Goal: Transaction & Acquisition: Purchase product/service

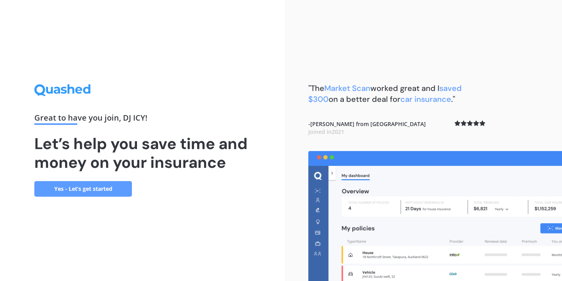
click at [91, 187] on link "Yes - Let’s get started" at bounding box center [83, 189] width 98 height 16
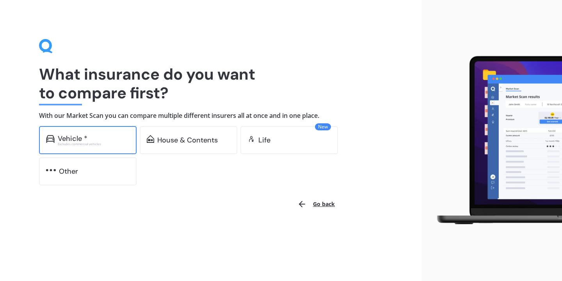
click at [97, 141] on div "Vehicle *" at bounding box center [94, 139] width 72 height 8
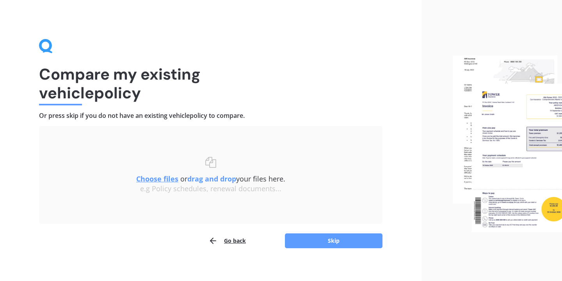
scroll to position [6, 0]
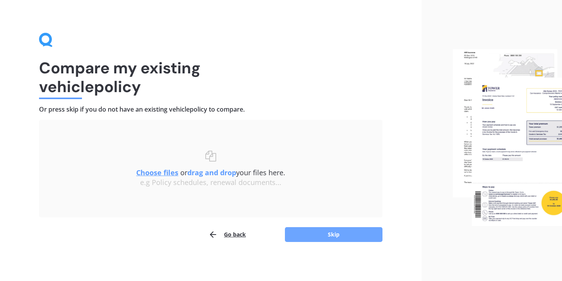
click at [328, 236] on button "Skip" at bounding box center [334, 234] width 98 height 15
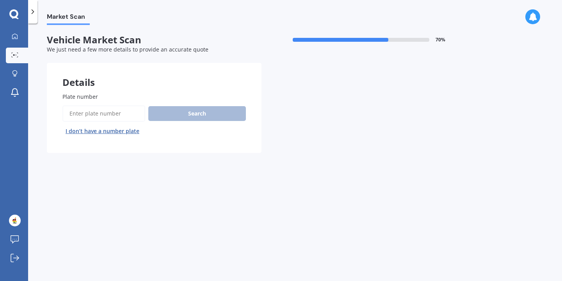
click at [114, 111] on input "Plate number" at bounding box center [103, 113] width 83 height 16
type input "pku739"
click at [187, 111] on button "Search" at bounding box center [197, 113] width 98 height 15
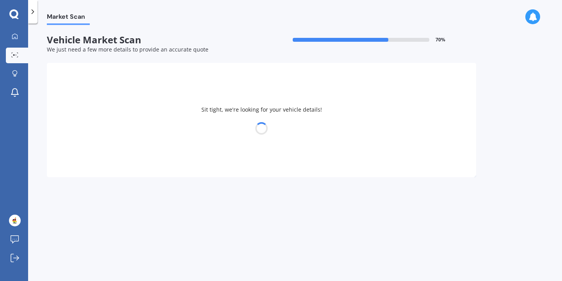
select select "MAZDA"
select select "ATENZA"
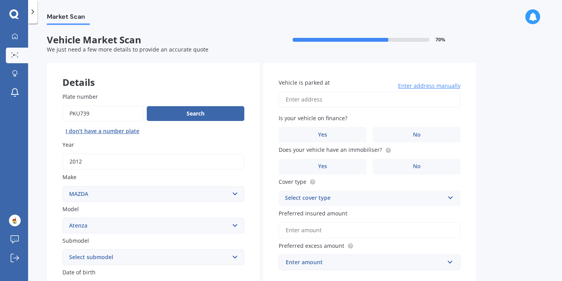
click at [317, 102] on input "Vehicle is parked at" at bounding box center [370, 99] width 182 height 16
type input "[STREET_ADDRESS][PERSON_NAME]"
click at [335, 133] on label "Yes" at bounding box center [323, 135] width 88 height 16
click at [0, 0] on input "Yes" at bounding box center [0, 0] width 0 height 0
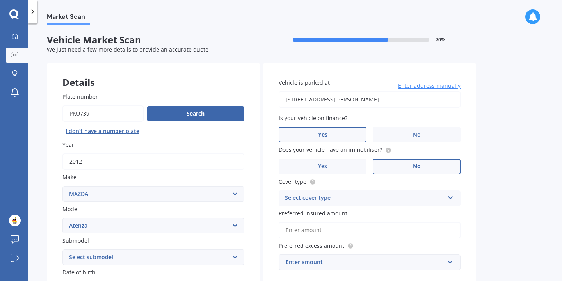
click at [395, 164] on label "No" at bounding box center [417, 167] width 88 height 16
click at [0, 0] on input "No" at bounding box center [0, 0] width 0 height 0
click at [361, 199] on div "Select cover type" at bounding box center [364, 198] width 159 height 9
click at [352, 214] on div "Comprehensive" at bounding box center [369, 214] width 181 height 14
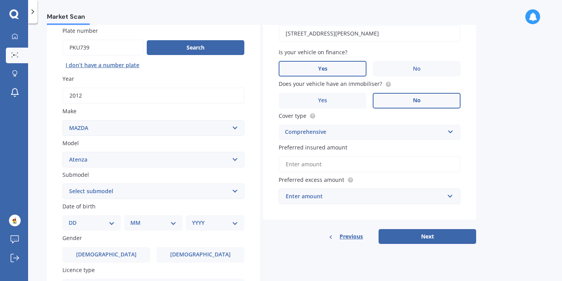
scroll to position [68, 0]
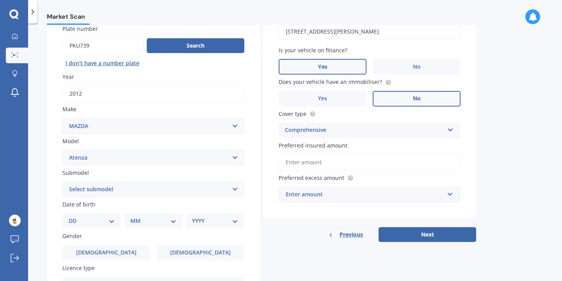
click at [327, 162] on input "Preferred insured amount" at bounding box center [370, 162] width 182 height 16
click at [333, 199] on div "Enter amount" at bounding box center [365, 194] width 159 height 9
click at [317, 222] on div "Vehicle is parked at [STREET_ADDRESS][PERSON_NAME] Enter address manually Is yo…" at bounding box center [369, 119] width 213 height 248
click at [327, 198] on div "$100" at bounding box center [365, 194] width 159 height 9
click at [305, 212] on div "Vehicle is parked at [STREET_ADDRESS][PERSON_NAME] Enter address manually Is yo…" at bounding box center [369, 106] width 213 height 223
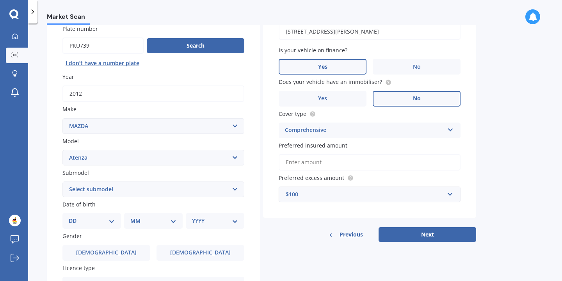
click at [308, 197] on div "$100" at bounding box center [365, 194] width 159 height 9
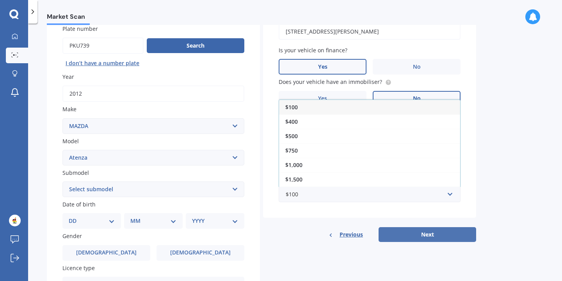
click at [410, 238] on button "Next" at bounding box center [428, 234] width 98 height 15
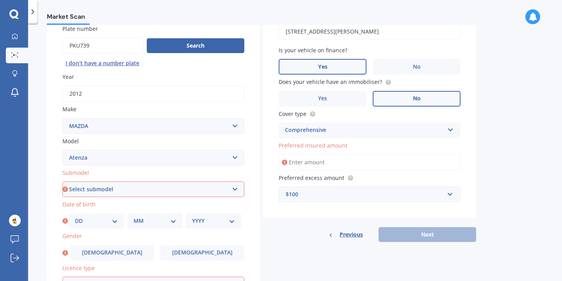
click at [311, 162] on input "Preferred insured amount" at bounding box center [370, 162] width 182 height 16
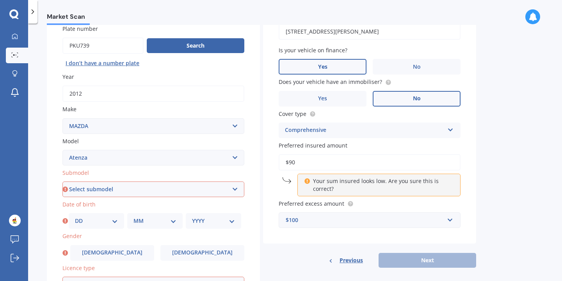
type input "$9"
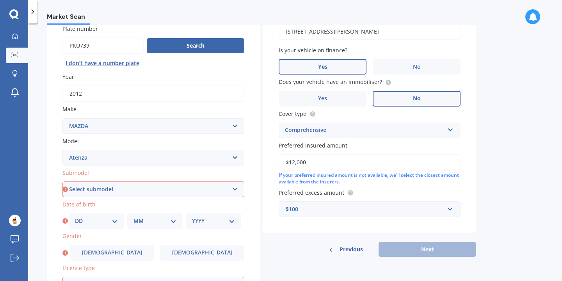
type input "$12,000"
click at [300, 232] on div "Vehicle is parked at [STREET_ADDRESS][PERSON_NAME] Enter address manually Is yo…" at bounding box center [369, 114] width 213 height 238
click at [358, 209] on div "$100" at bounding box center [365, 209] width 159 height 9
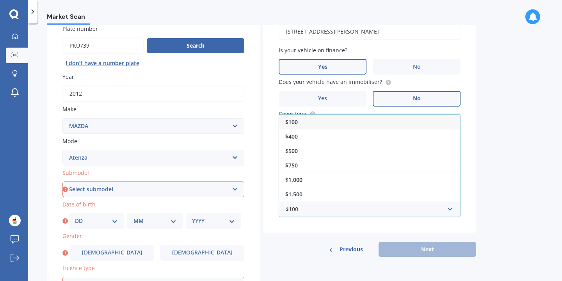
click at [310, 126] on div "$100" at bounding box center [369, 122] width 181 height 14
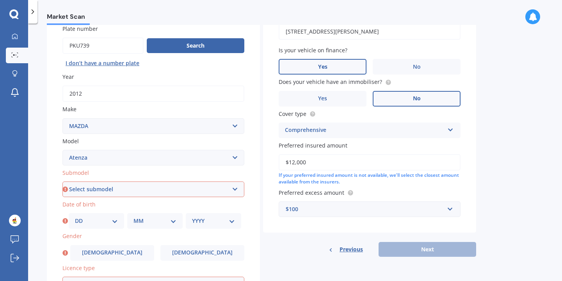
click at [403, 250] on div "Previous Next" at bounding box center [369, 249] width 213 height 15
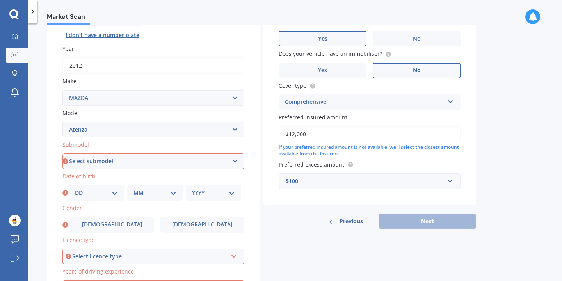
scroll to position [96, 0]
click at [200, 166] on select "Select submodel (All other) Diesel Diesel Turbo Hatchback Sedan Turbo Wagon" at bounding box center [153, 161] width 182 height 16
select select "SEDAN"
click at [115, 195] on select "DD 01 02 03 04 05 06 07 08 09 10 11 12 13 14 15 16 17 18 19 20 21 22 23 24 25 2…" at bounding box center [96, 192] width 43 height 9
select select "01"
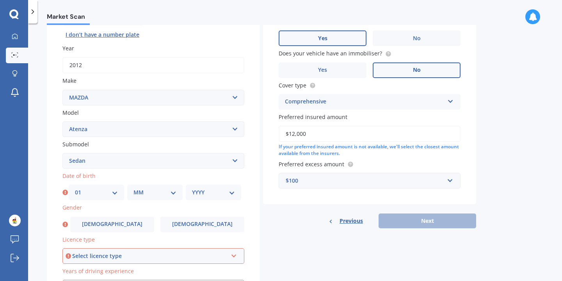
click at [155, 197] on select "MM 01 02 03 04 05 06 07 08 09 10 11 12" at bounding box center [155, 192] width 43 height 9
select select "04"
click at [204, 200] on div "YYYY 2025 2024 2023 2022 2021 2020 2019 2018 2017 2016 2015 2014 2013 2012 2011…" at bounding box center [213, 193] width 55 height 16
click at [203, 190] on select "YYYY 2025 2024 2023 2022 2021 2020 2019 2018 2017 2016 2015 2014 2013 2012 2011…" at bounding box center [213, 192] width 43 height 9
click at [230, 197] on select "YYYY 2025 2024 2023 2022 2021 2020 2019 2018 2017 2016 2015 2014 2013 2012 2011…" at bounding box center [215, 192] width 46 height 9
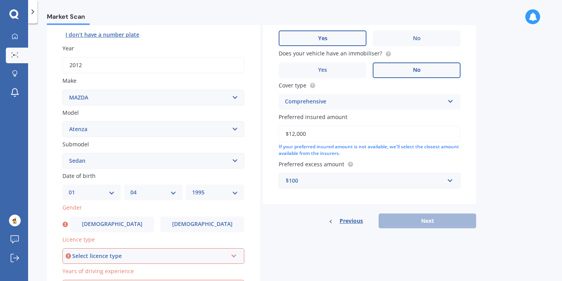
select select "1994"
click at [261, 209] on div "Details Plate number Search I don’t have a number plate Year [DATE] Make Select…" at bounding box center [262, 154] width 430 height 377
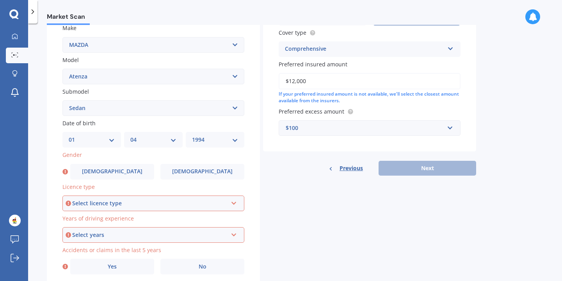
scroll to position [158, 0]
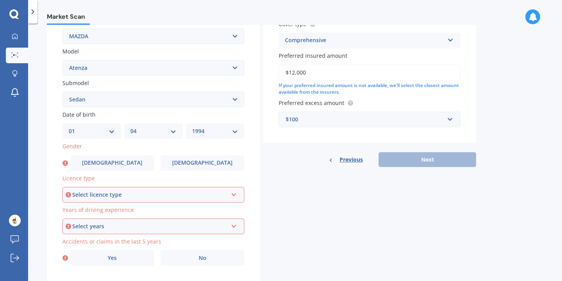
click at [227, 198] on div "Select licence type" at bounding box center [149, 195] width 155 height 9
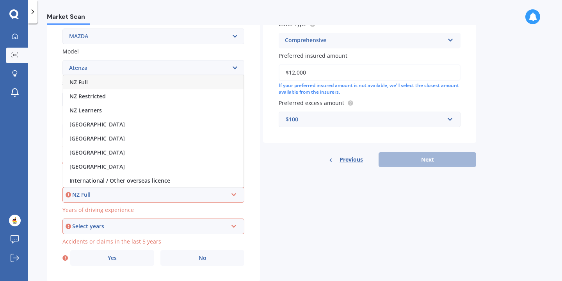
click at [146, 84] on div "NZ Full" at bounding box center [153, 82] width 180 height 14
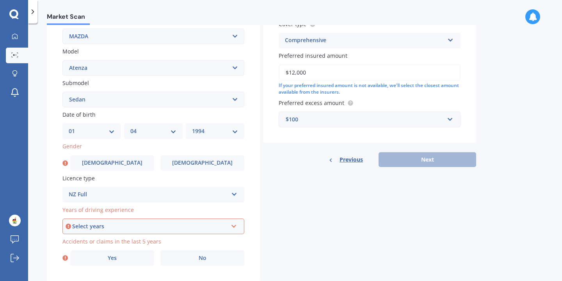
click at [136, 230] on div "Select years" at bounding box center [149, 226] width 155 height 9
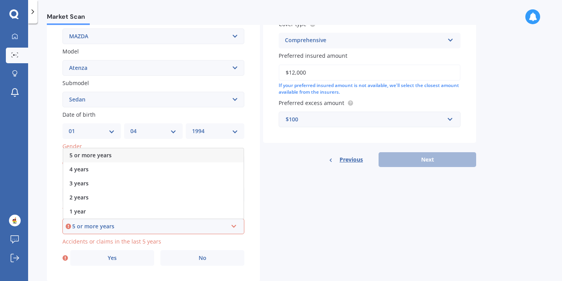
click at [118, 157] on div "5 or more years" at bounding box center [153, 155] width 180 height 14
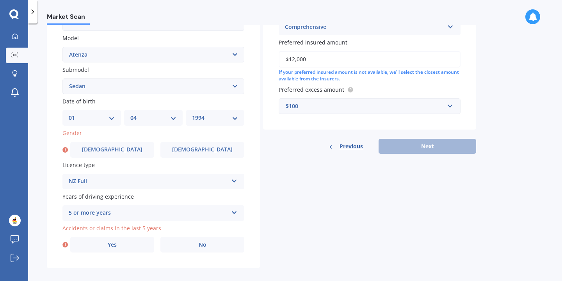
scroll to position [180, 0]
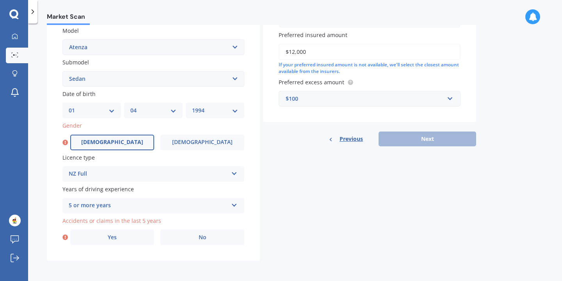
click at [99, 138] on label "[DEMOGRAPHIC_DATA]" at bounding box center [112, 143] width 84 height 16
click at [0, 0] on input "[DEMOGRAPHIC_DATA]" at bounding box center [0, 0] width 0 height 0
click at [177, 241] on label "No" at bounding box center [202, 238] width 84 height 16
click at [0, 0] on input "No" at bounding box center [0, 0] width 0 height 0
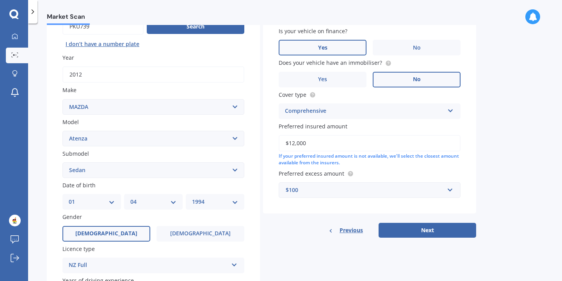
scroll to position [83, 0]
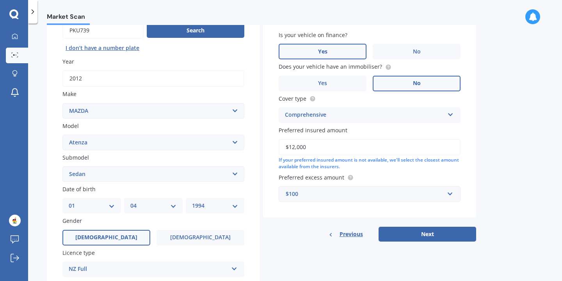
click at [295, 149] on input "$12,000" at bounding box center [370, 147] width 182 height 16
type input "$15,000"
click at [424, 235] on button "Next" at bounding box center [428, 234] width 98 height 15
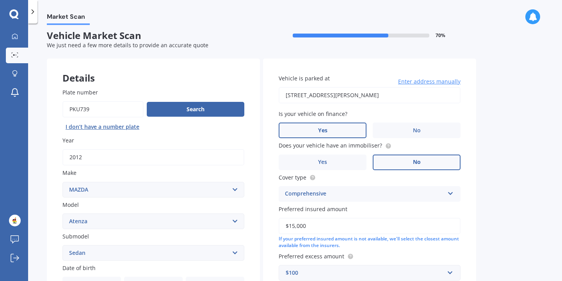
select select "01"
select select "04"
select select "1994"
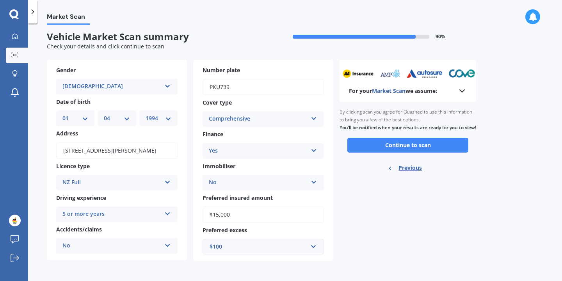
click at [234, 212] on input "$15,000" at bounding box center [263, 215] width 121 height 16
type input "$12,650"
click at [359, 224] on div "For your Market Scan we assume: Ready to go By clicking scan you agree for Quas…" at bounding box center [408, 160] width 137 height 201
click at [409, 153] on button "Continue to scan" at bounding box center [408, 145] width 121 height 15
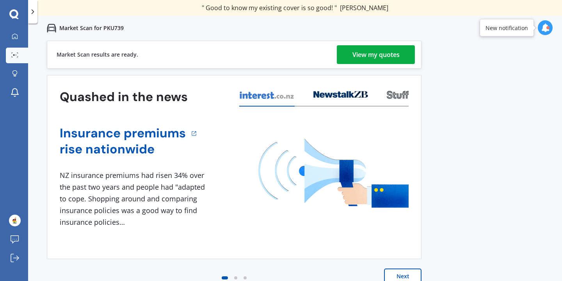
click at [391, 54] on div "View my quotes" at bounding box center [376, 54] width 47 height 19
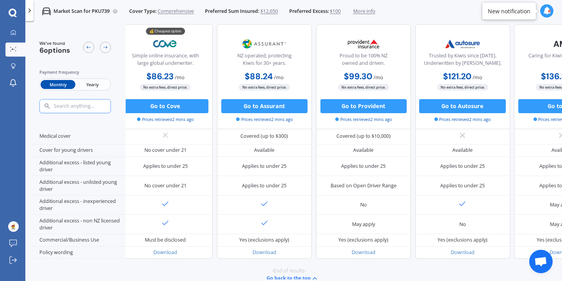
scroll to position [380, 9]
